Goal: Navigation & Orientation: Find specific page/section

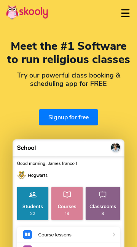
select select "en"
select select "60"
select select "[GEOGRAPHIC_DATA]"
select select "[GEOGRAPHIC_DATA]/Kuala_Lumpur"
click at [8, 15] on img at bounding box center [27, 12] width 42 height 15
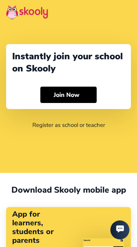
select select "60"
select select "[GEOGRAPHIC_DATA]"
select select "[GEOGRAPHIC_DATA]/Kuala_Lumpur"
click at [126, 14] on button at bounding box center [125, 12] width 11 height 13
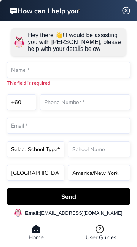
click at [121, 12] on img at bounding box center [125, 10] width 9 height 14
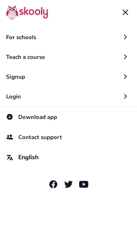
click at [123, 15] on button at bounding box center [125, 12] width 11 height 11
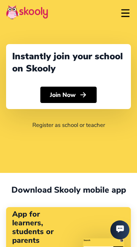
click at [123, 15] on button at bounding box center [125, 12] width 11 height 13
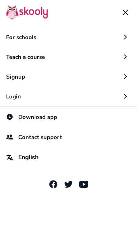
click at [22, 163] on button "English" at bounding box center [68, 157] width 137 height 21
select select "en"
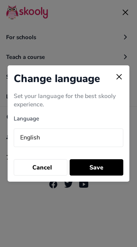
click at [101, 168] on button "Save" at bounding box center [97, 167] width 54 height 16
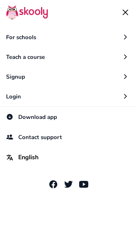
click at [122, 11] on button at bounding box center [125, 12] width 11 height 11
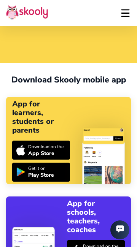
scroll to position [111, 0]
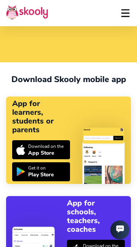
click at [127, 11] on button at bounding box center [125, 12] width 11 height 13
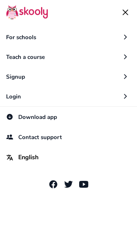
click at [121, 38] on span "For schools" at bounding box center [68, 37] width 125 height 8
click at [126, 11] on button at bounding box center [125, 12] width 11 height 11
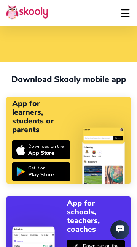
click at [129, 11] on button at bounding box center [125, 12] width 11 height 13
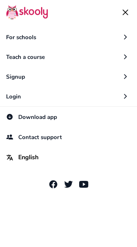
click at [9, 17] on img at bounding box center [27, 12] width 42 height 15
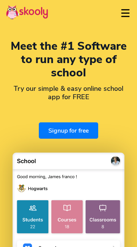
select select "en"
click at [123, 13] on button "open mobile menu" at bounding box center [125, 12] width 11 height 17
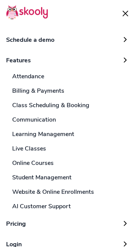
select select "60"
select select "[GEOGRAPHIC_DATA]"
select select "[GEOGRAPHIC_DATA]/Kuala_Lumpur"
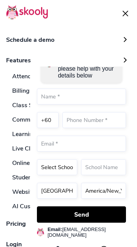
click at [124, 15] on button "close mobile menu" at bounding box center [125, 13] width 11 height 11
